Goal: Task Accomplishment & Management: Manage account settings

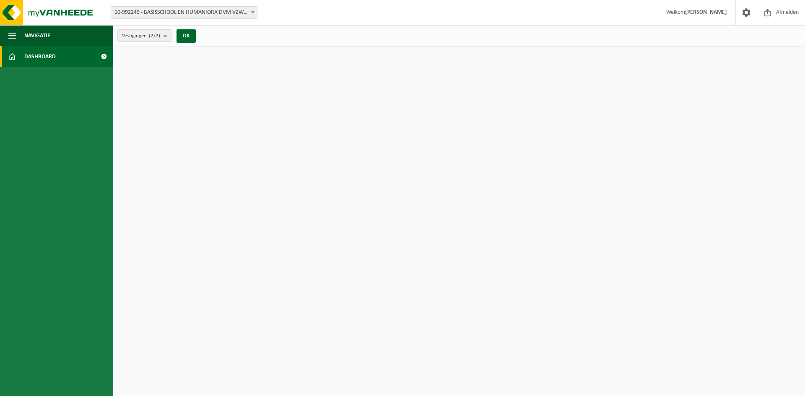
click at [54, 60] on span "Dashboard" at bounding box center [39, 56] width 31 height 21
click at [55, 32] on button "Navigatie" at bounding box center [56, 35] width 113 height 21
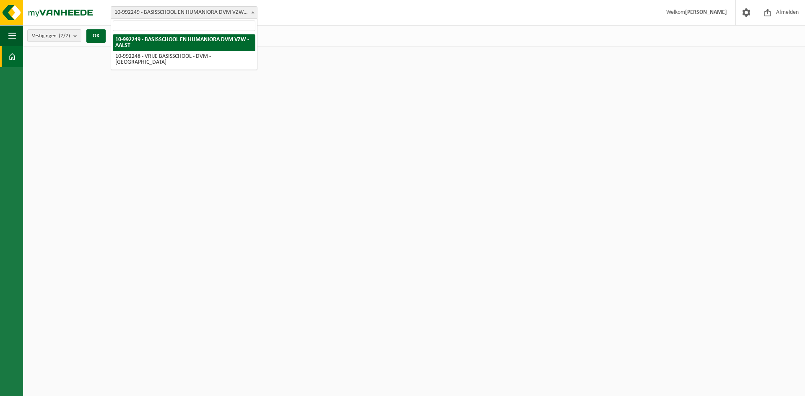
click at [166, 15] on span "10-992249 - BASISSCHOOL EN HUMANIORA DVM VZW - AALST" at bounding box center [184, 13] width 146 height 12
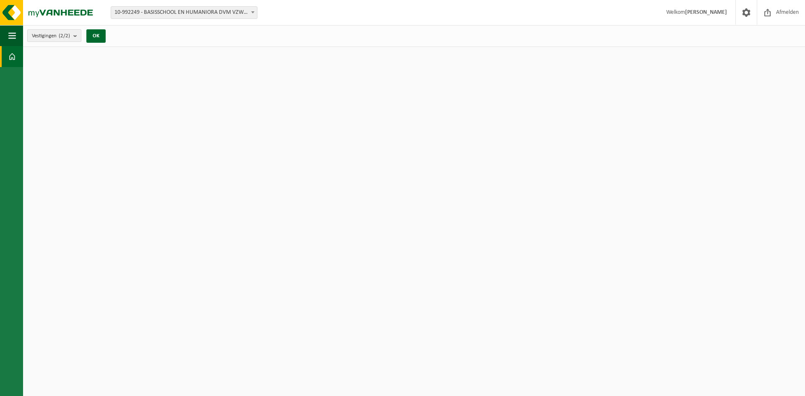
click at [73, 36] on button "Vestigingen (2/2)" at bounding box center [54, 35] width 54 height 13
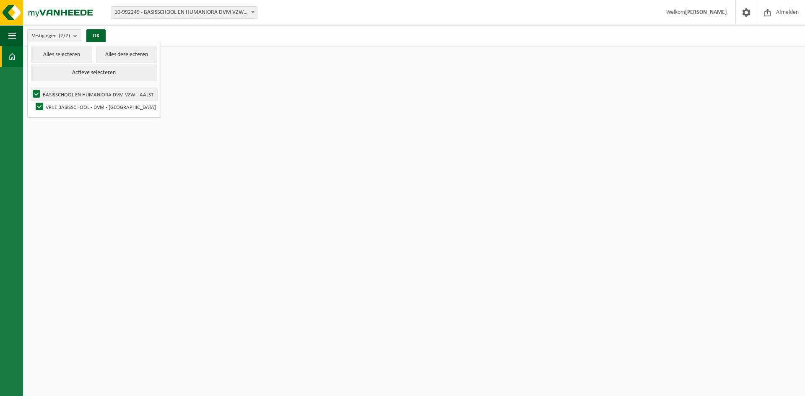
click at [84, 99] on label "BASISSCHOOL EN HUMANIORA DVM VZW - AALST" at bounding box center [94, 94] width 126 height 13
click at [30, 88] on input "BASISSCHOOL EN HUMANIORA DVM VZW - AALST" at bounding box center [29, 88] width 0 height 0
checkbox input "false"
click at [94, 36] on button "OK" at bounding box center [95, 35] width 19 height 13
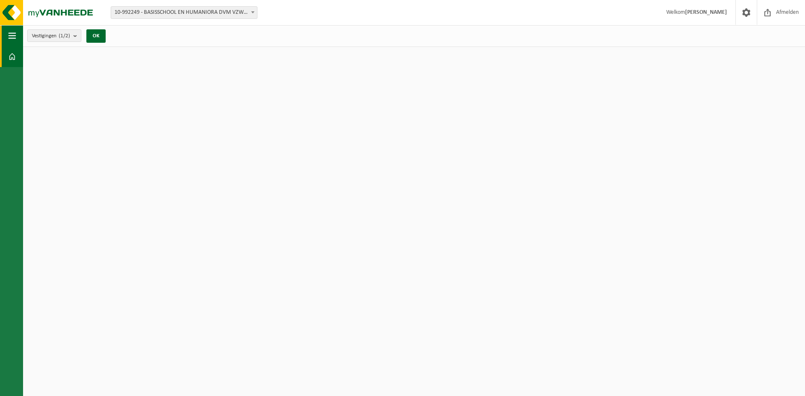
click at [6, 29] on button "Navigatie" at bounding box center [11, 35] width 23 height 21
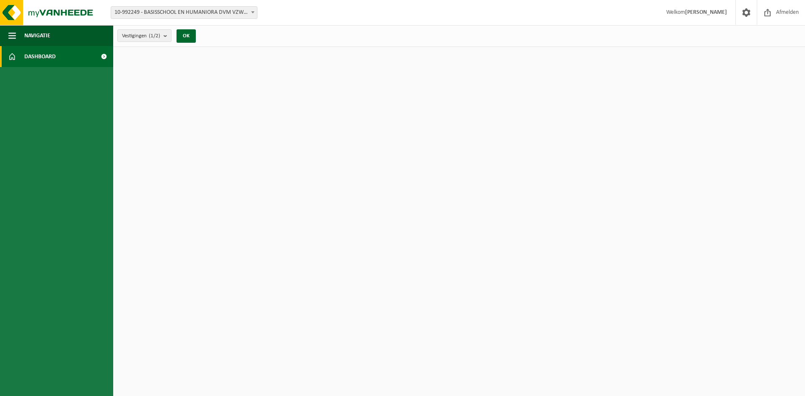
click at [107, 56] on span at bounding box center [103, 56] width 19 height 21
click at [103, 57] on span at bounding box center [103, 56] width 19 height 21
